Goal: Find contact information: Find contact information

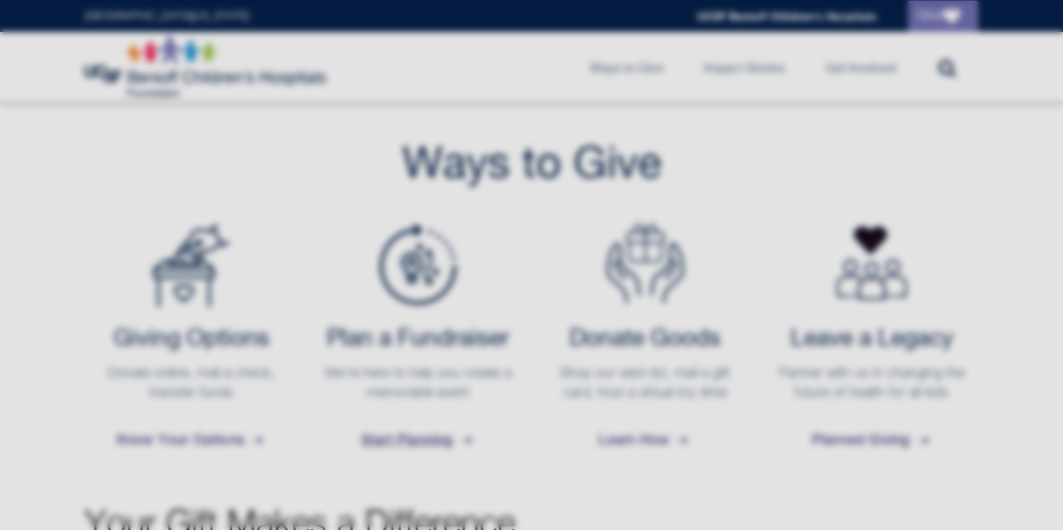
scroll to position [550, 0]
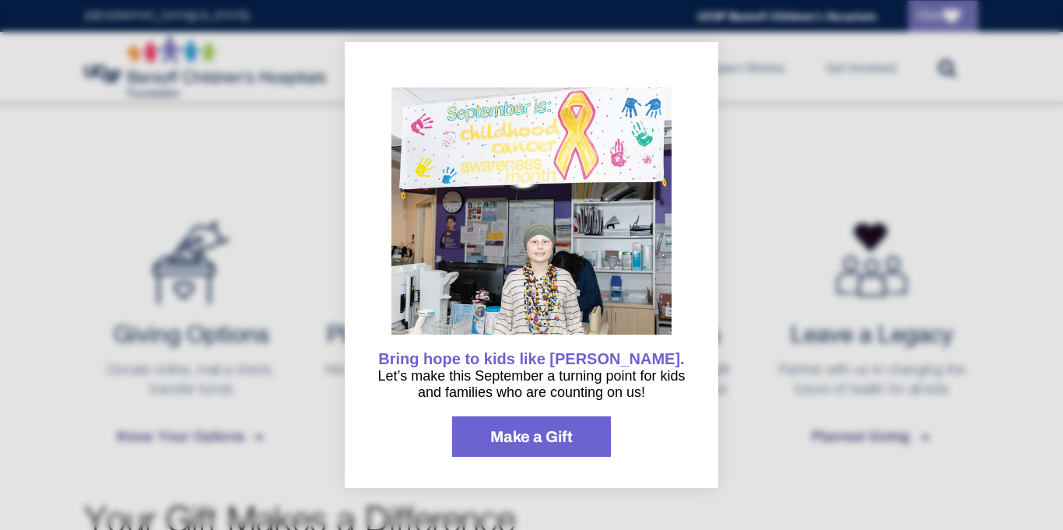
click at [761, 388] on div at bounding box center [531, 265] width 1063 height 530
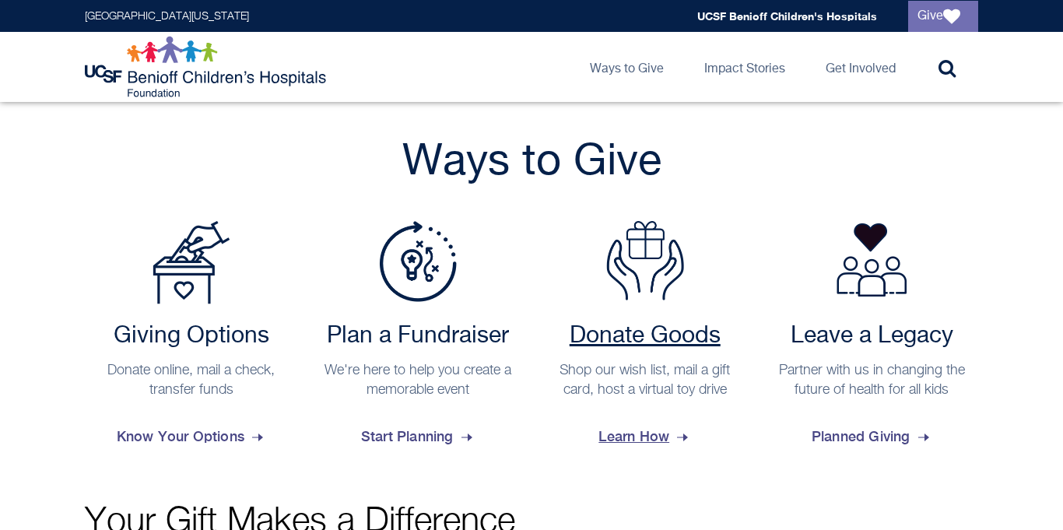
click at [624, 343] on h2 "Donate Goods" at bounding box center [645, 336] width 198 height 28
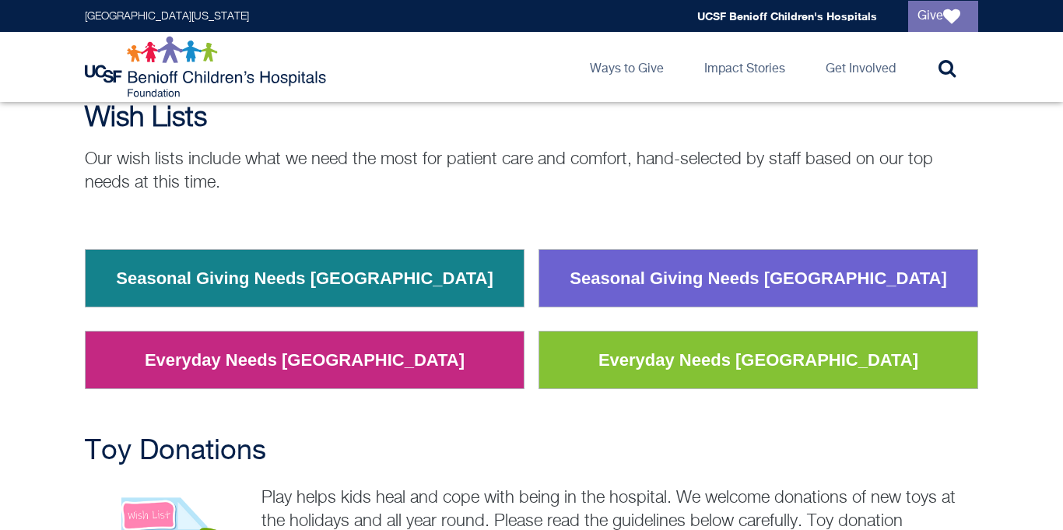
scroll to position [141, 0]
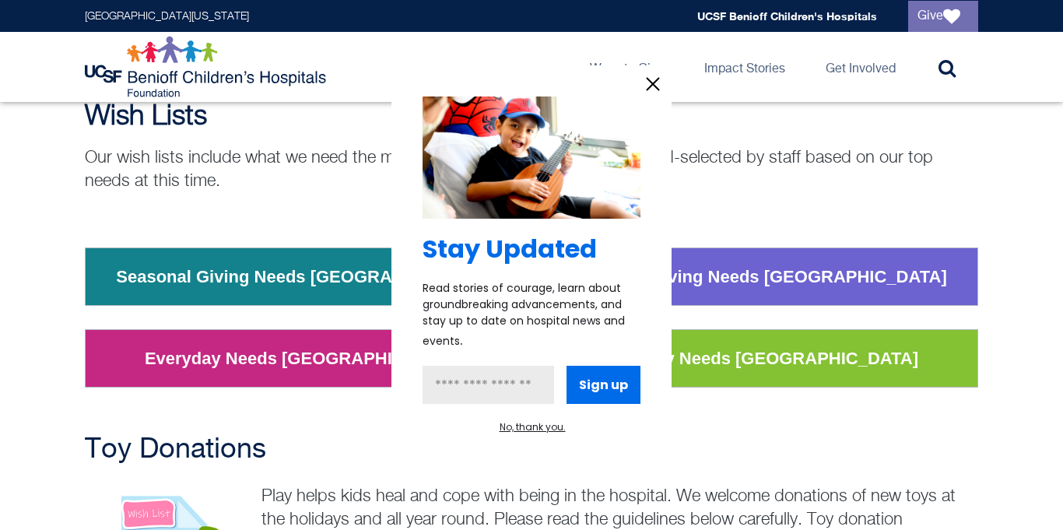
click at [704, 369] on div at bounding box center [531, 265] width 1063 height 530
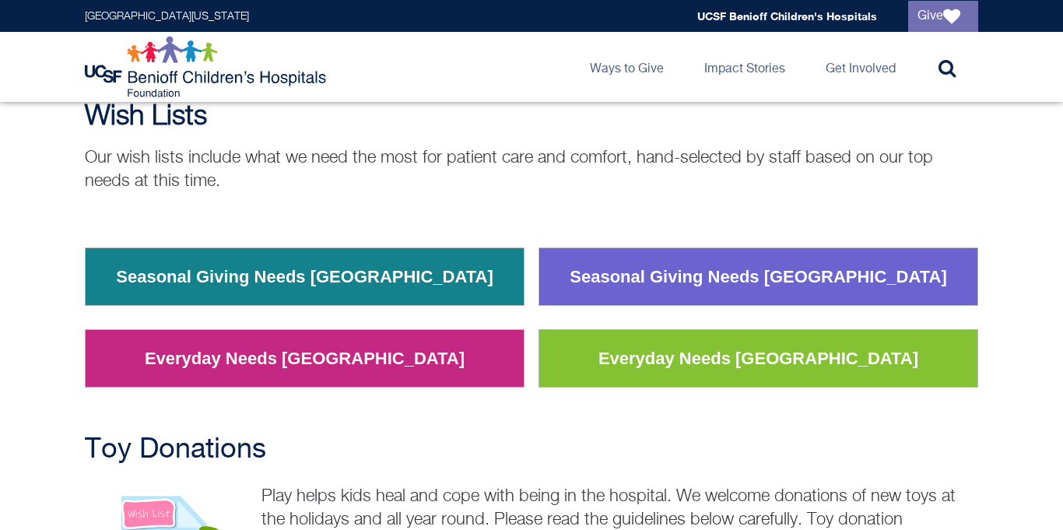
click at [669, 365] on link "Everyday Needs San Francisco" at bounding box center [758, 359] width 343 height 40
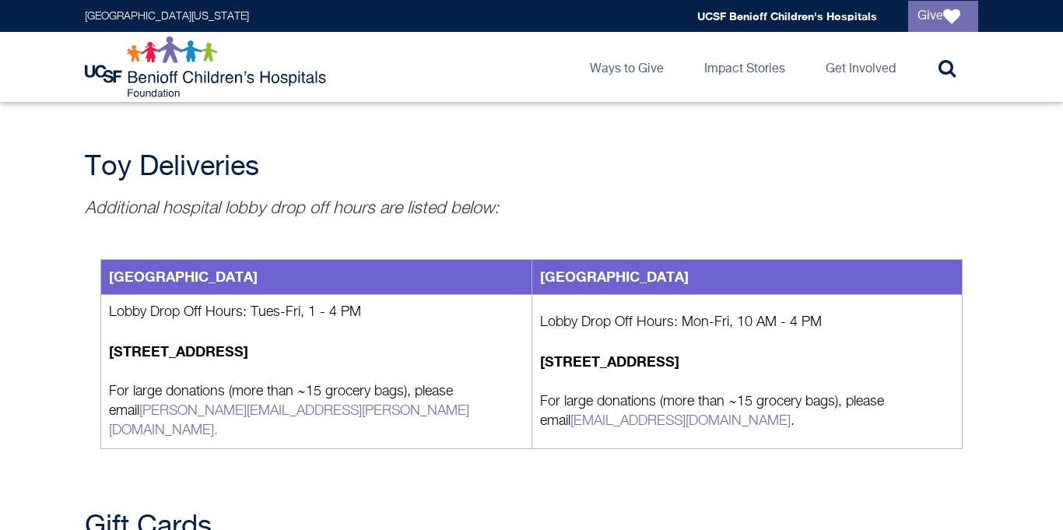
scroll to position [1723, 0]
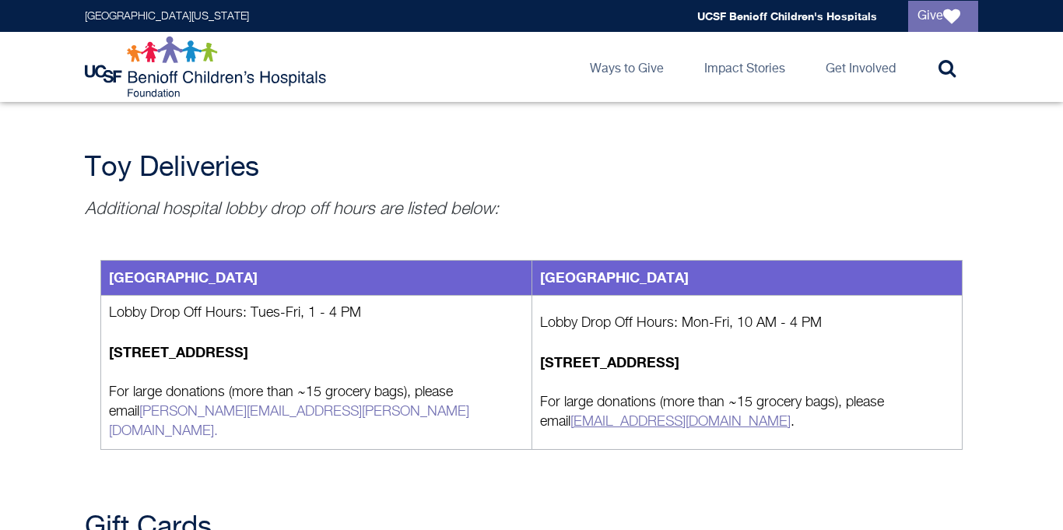
click at [601, 415] on link "Childlifeservices@ucsf.edu" at bounding box center [681, 422] width 220 height 14
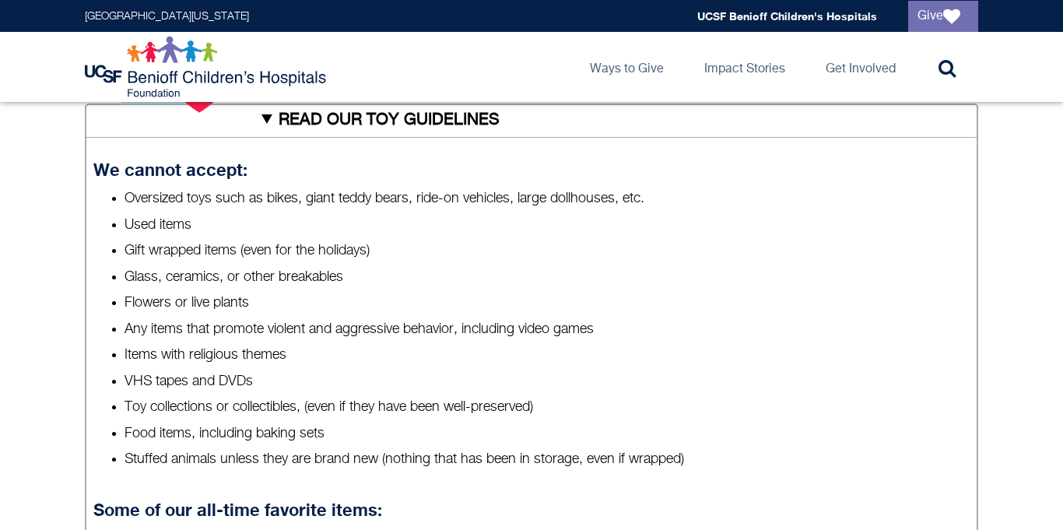
scroll to position [655, 0]
